Goal: Task Accomplishment & Management: Complete application form

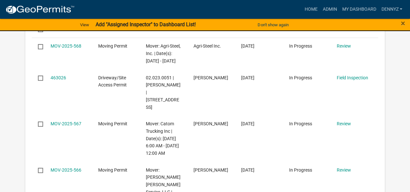
scroll to position [404, 0]
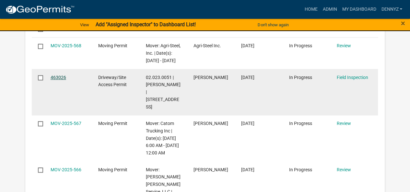
click at [57, 80] on link "463026" at bounding box center [59, 77] width 16 height 5
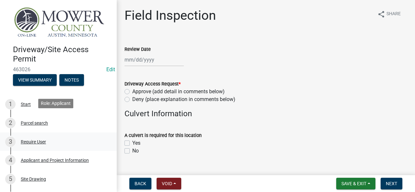
drag, startPoint x: 20, startPoint y: 126, endPoint x: 88, endPoint y: 135, distance: 69.0
click at [88, 135] on ul "1 Start 2 Parcel search 3 Require User 4 Applicant and Project Information 5 Si…" at bounding box center [58, 189] width 117 height 192
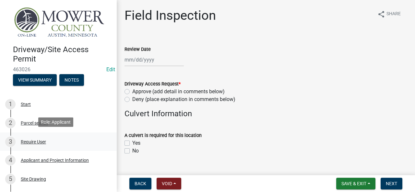
click at [91, 133] on link "3 Require User" at bounding box center [58, 142] width 117 height 19
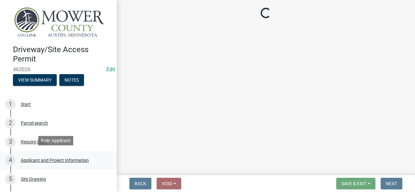
click at [76, 160] on div "Applicant and Project Information" at bounding box center [55, 160] width 68 height 5
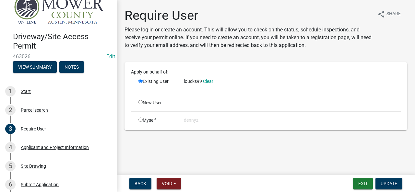
scroll to position [26, 0]
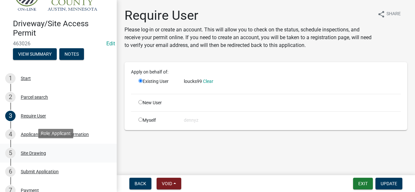
click at [33, 152] on div "Site Drawing" at bounding box center [33, 153] width 25 height 5
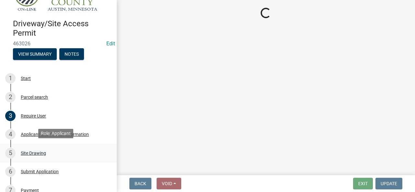
select select "2983d957-afea-407a-90bf-2d9ef26041bf"
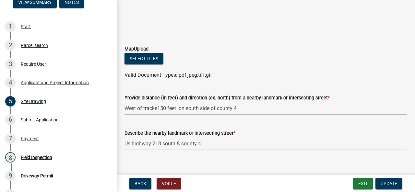
scroll to position [272, 0]
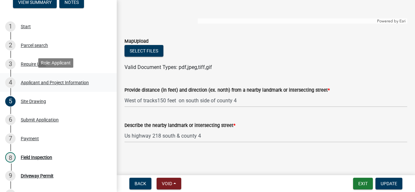
click at [79, 81] on div "Applicant and Project Information" at bounding box center [55, 82] width 68 height 5
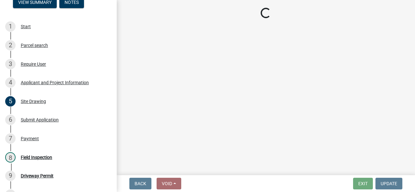
select select "2983d957-afea-407a-90bf-2d9ef26041bf"
